Goal: Find specific page/section: Find specific page/section

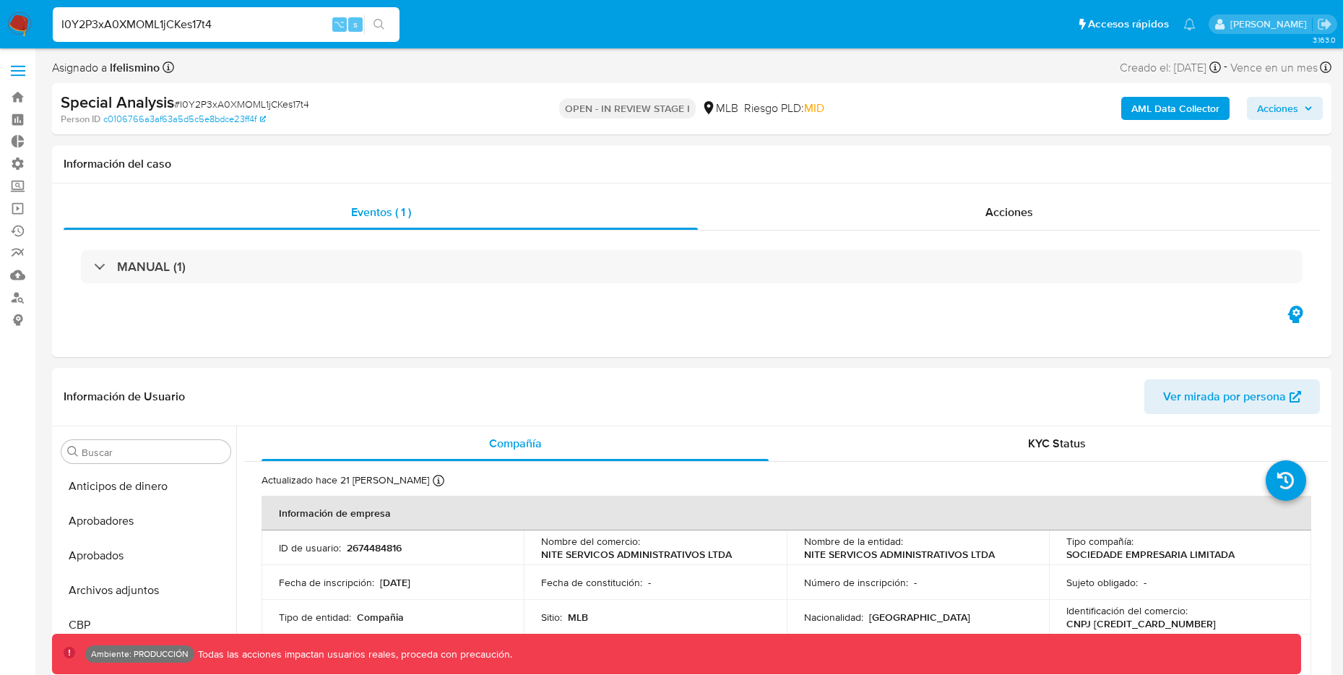
select select "10"
click at [16, 95] on link "Bandeja" at bounding box center [86, 97] width 172 height 22
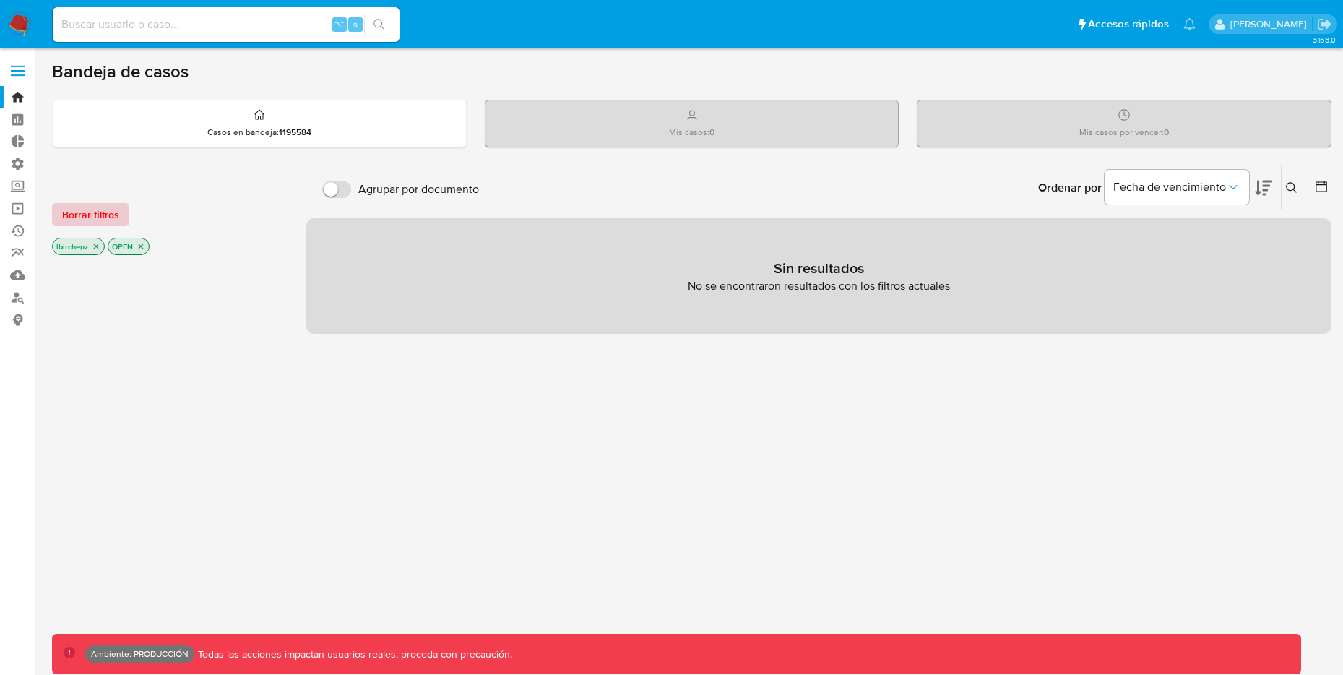
click at [107, 215] on span "Borrar filtros" at bounding box center [90, 214] width 57 height 20
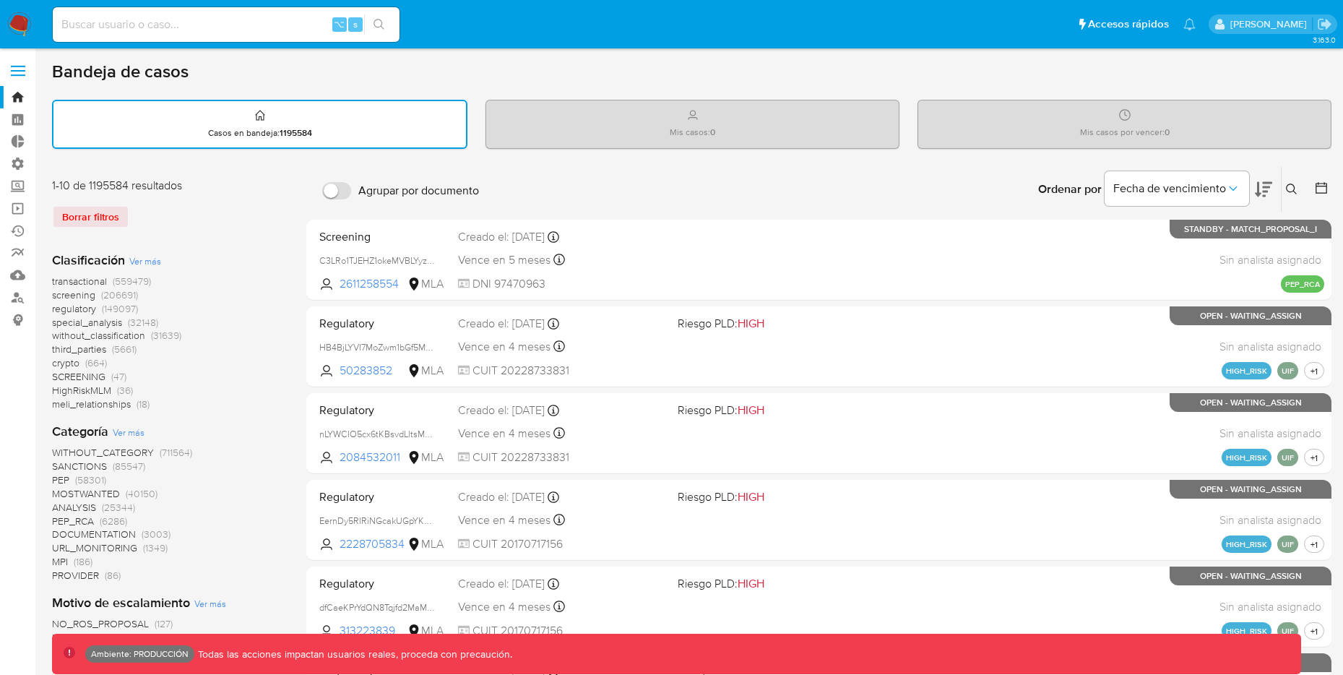
click at [1319, 191] on icon at bounding box center [1321, 188] width 14 height 14
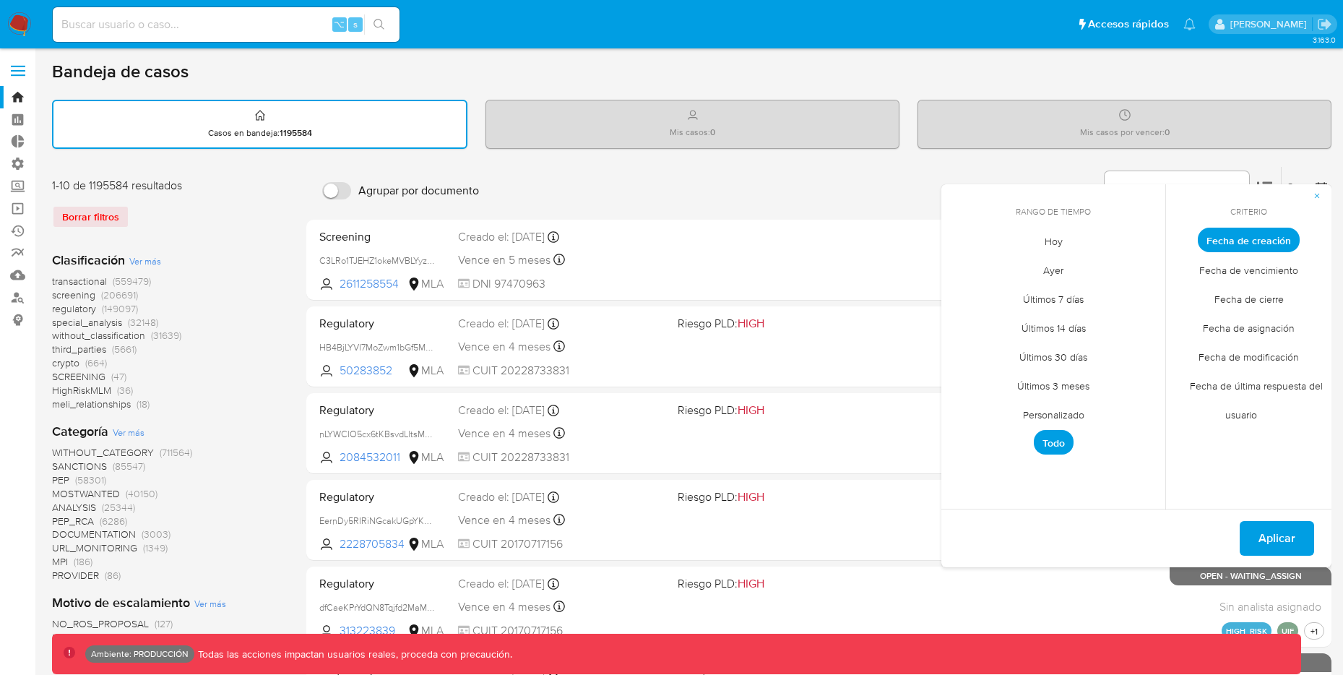
click at [1036, 245] on span "Hoy" at bounding box center [1053, 241] width 48 height 30
click at [1268, 529] on span "Aplicar" at bounding box center [1276, 538] width 37 height 32
